Goal: Navigation & Orientation: Find specific page/section

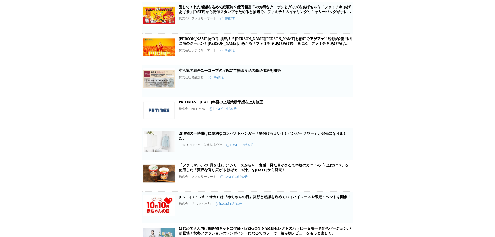
scroll to position [78, 0]
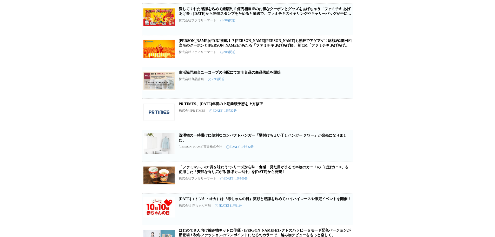
click at [152, 117] on img at bounding box center [158, 112] width 31 height 21
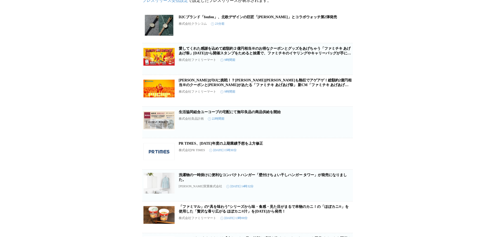
scroll to position [0, 0]
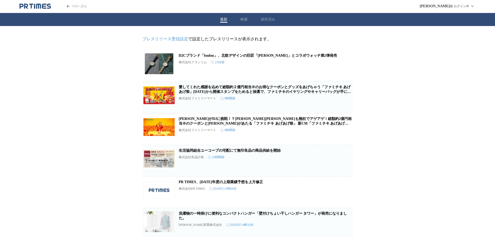
click at [155, 62] on img at bounding box center [158, 63] width 31 height 21
click at [33, 7] on icon "PR TIMESのトップページはこちら" at bounding box center [34, 6] width 31 height 6
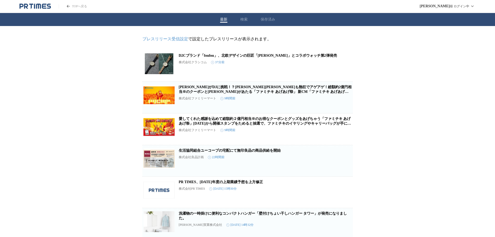
click at [26, 6] on icon "PR TIMESのトップページはこちら" at bounding box center [34, 6] width 31 height 6
